Goal: Find specific page/section: Find specific page/section

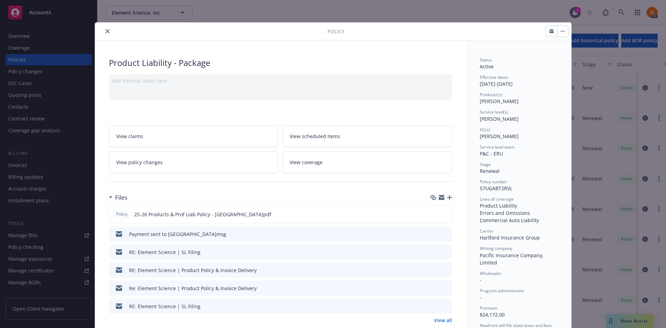
scroll to position [23, 0]
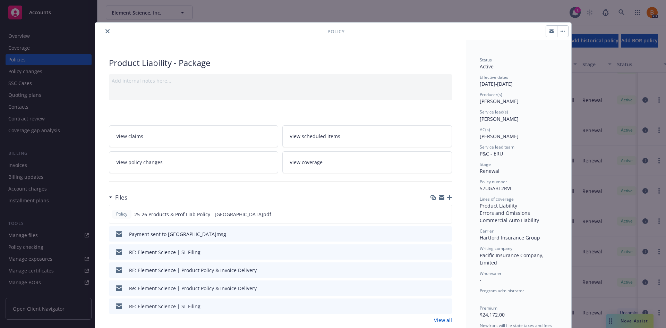
click at [106, 31] on icon "close" at bounding box center [108, 31] width 4 height 4
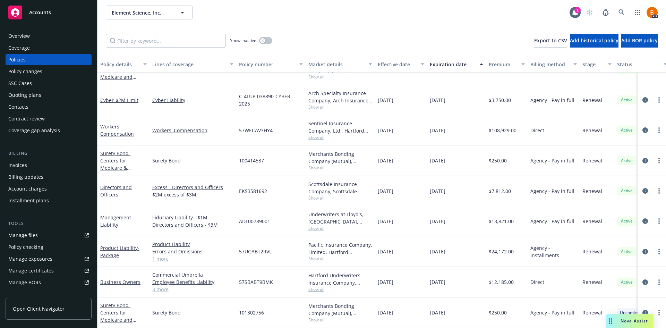
click at [38, 14] on span "Accounts" at bounding box center [40, 13] width 22 height 6
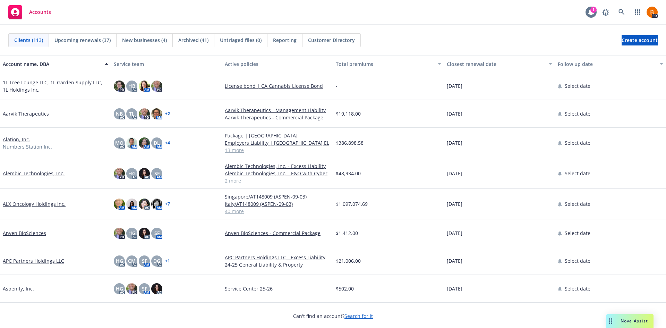
click at [588, 13] on icon at bounding box center [591, 12] width 7 height 7
click at [617, 12] on link at bounding box center [622, 12] width 14 height 14
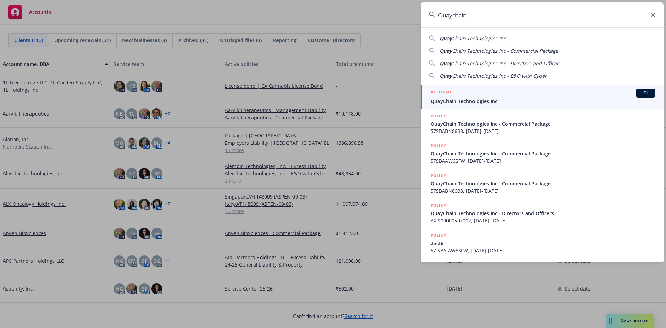
type input "Quaychain"
click at [458, 94] on div "ACCOUNT BI" at bounding box center [543, 92] width 225 height 9
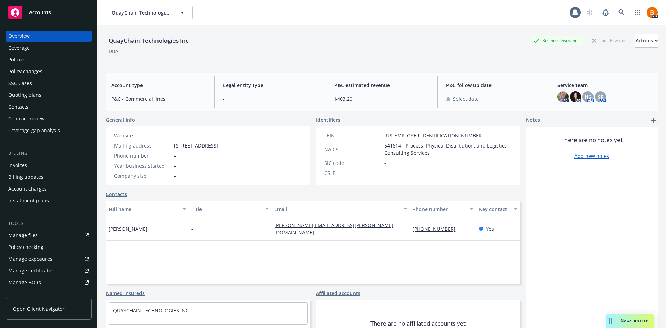
click at [35, 57] on div "Policies" at bounding box center [48, 59] width 81 height 11
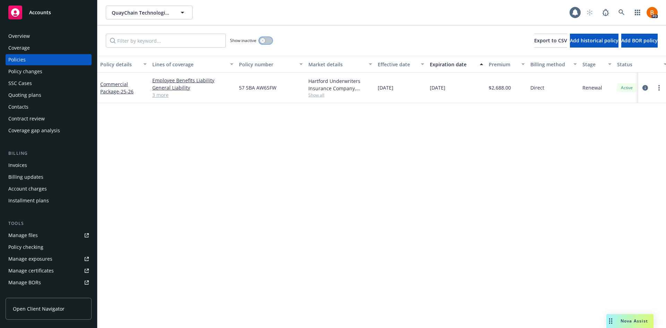
click at [266, 41] on button "button" at bounding box center [265, 40] width 13 height 7
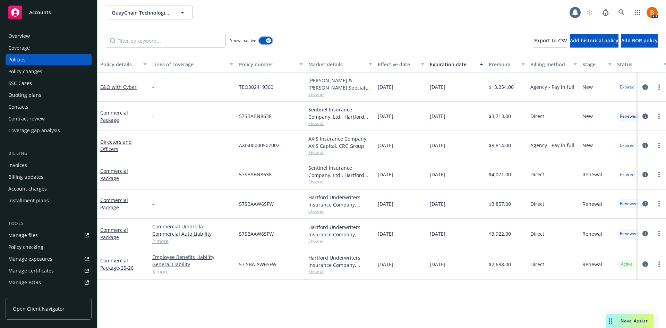
click at [266, 41] on div "button" at bounding box center [268, 40] width 5 height 5
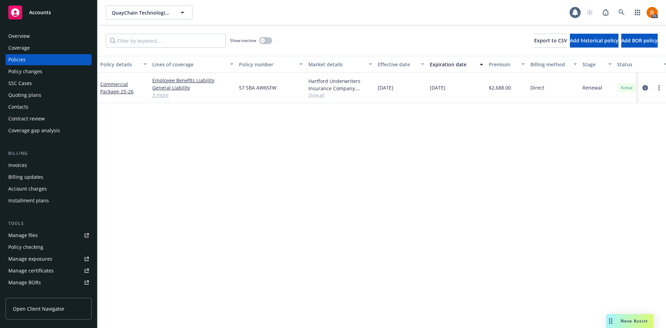
click at [29, 12] on span "Accounts" at bounding box center [40, 13] width 22 height 6
